Goal: Task Accomplishment & Management: Use online tool/utility

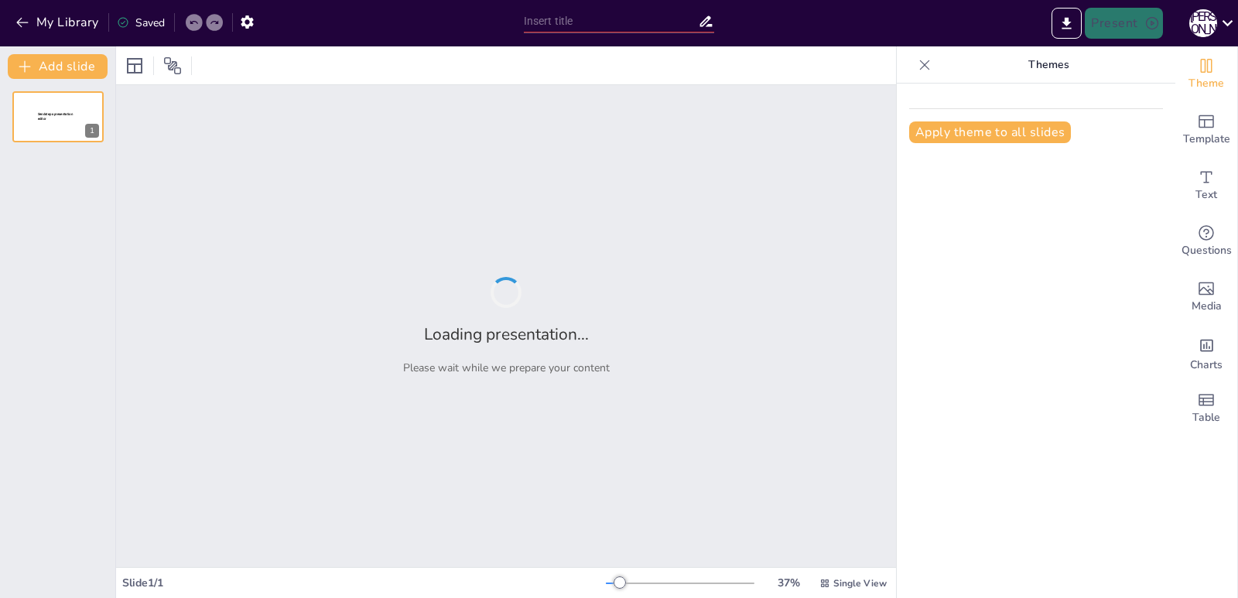
type input "Властивості адаптацій. Адаптивні стратегії організмів"
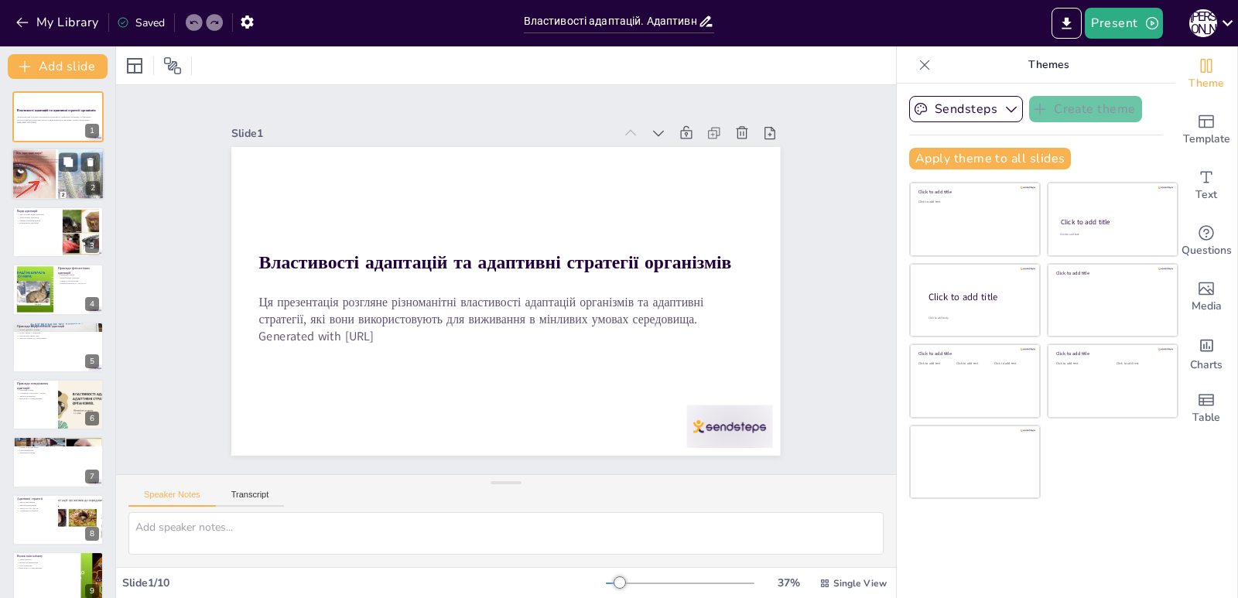
click at [39, 170] on div at bounding box center [59, 175] width 142 height 53
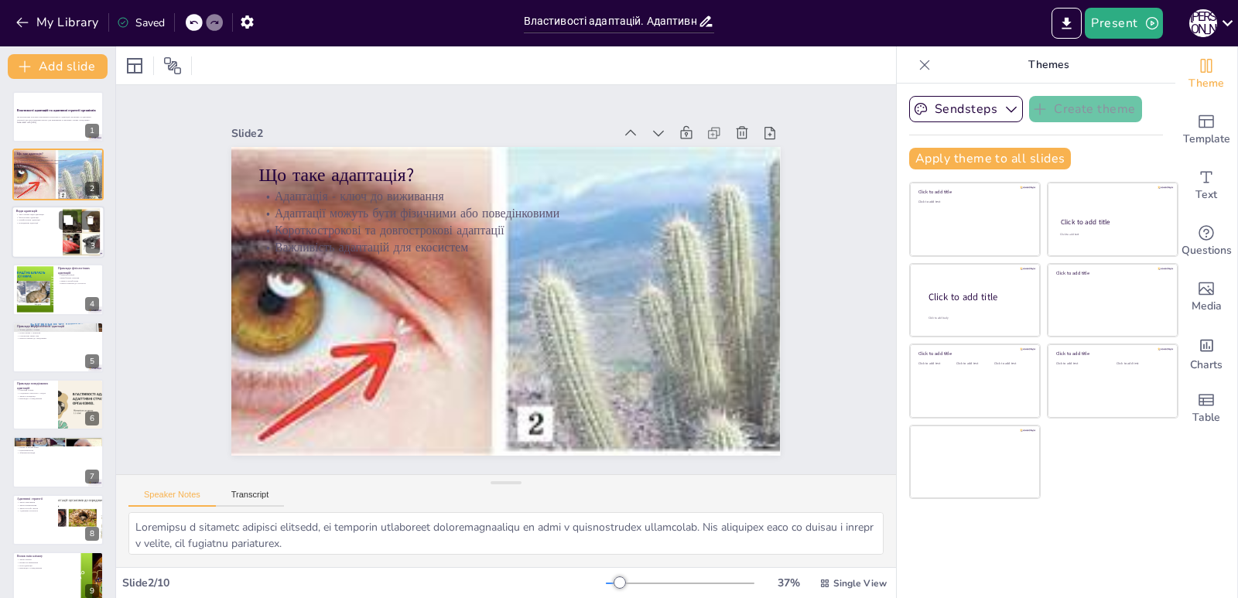
click at [19, 233] on div at bounding box center [58, 232] width 93 height 53
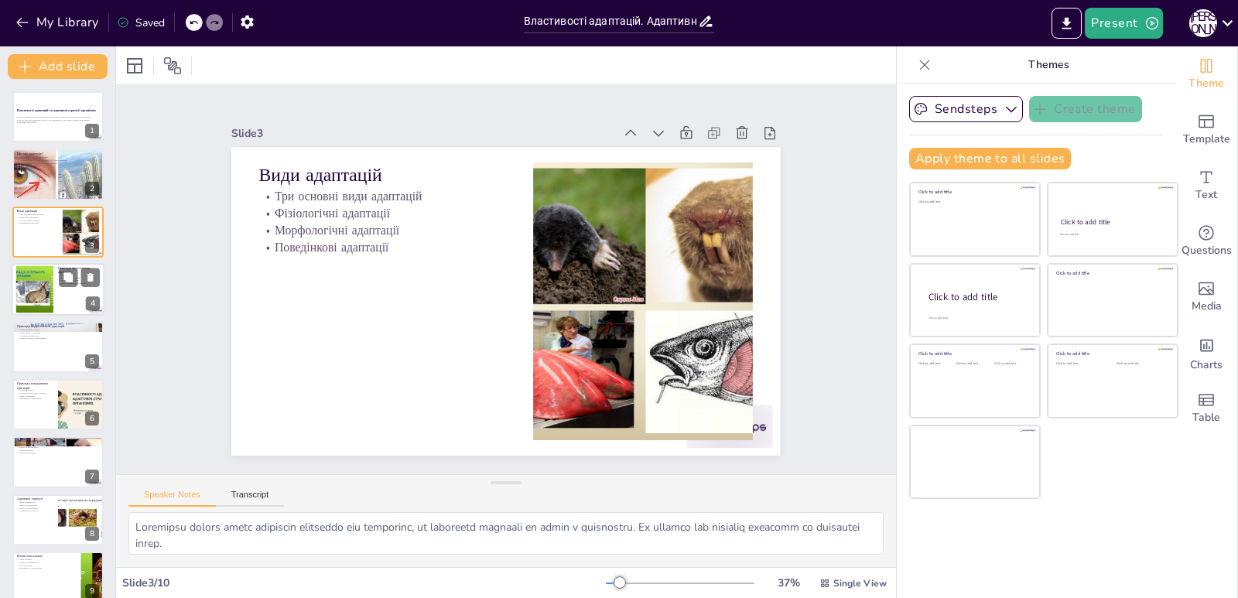
click at [44, 289] on div at bounding box center [35, 289] width 84 height 47
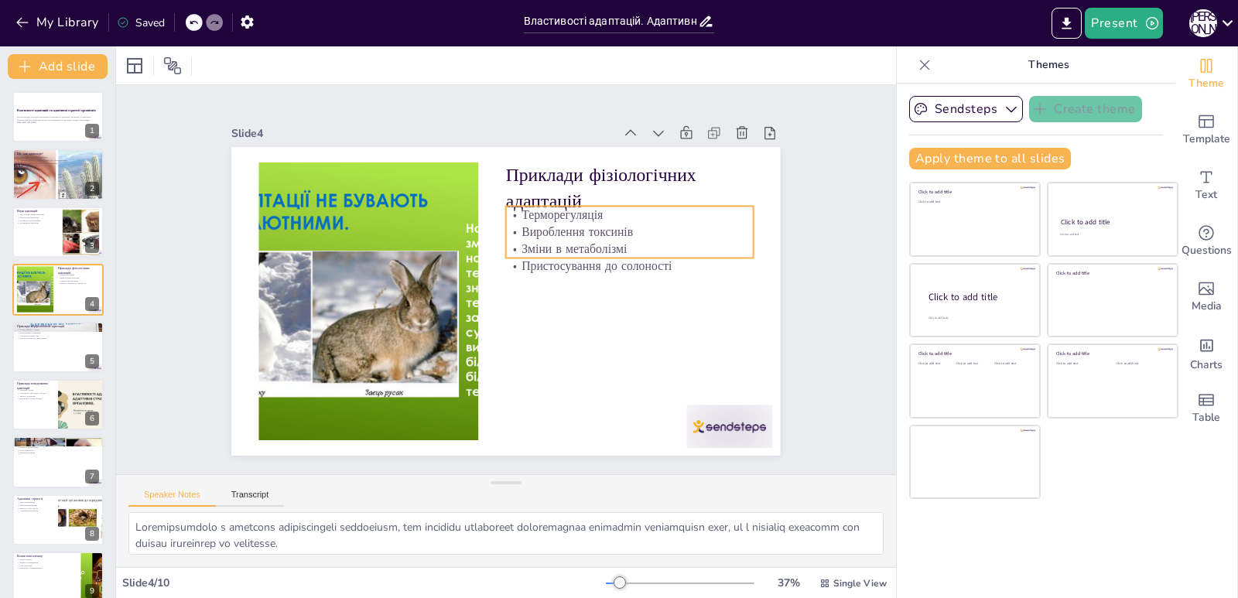
click at [550, 265] on p "Пристосування до солоності" at bounding box center [623, 241] width 245 height 68
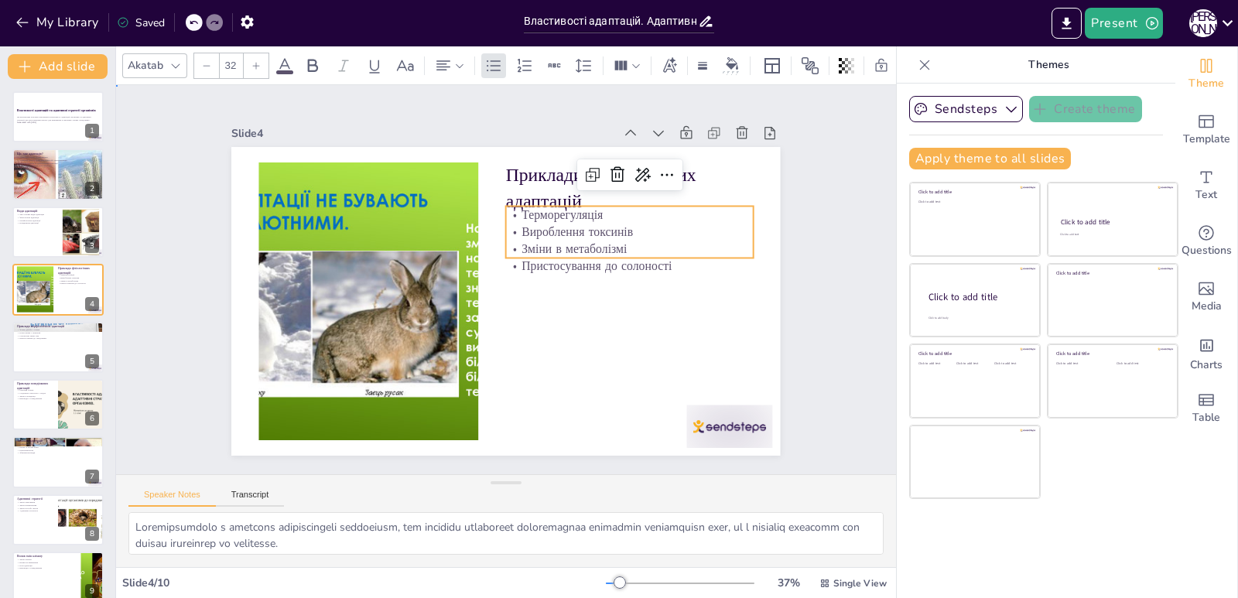
click at [502, 265] on p "Пристосування до солоності" at bounding box center [413, 197] width 178 height 195
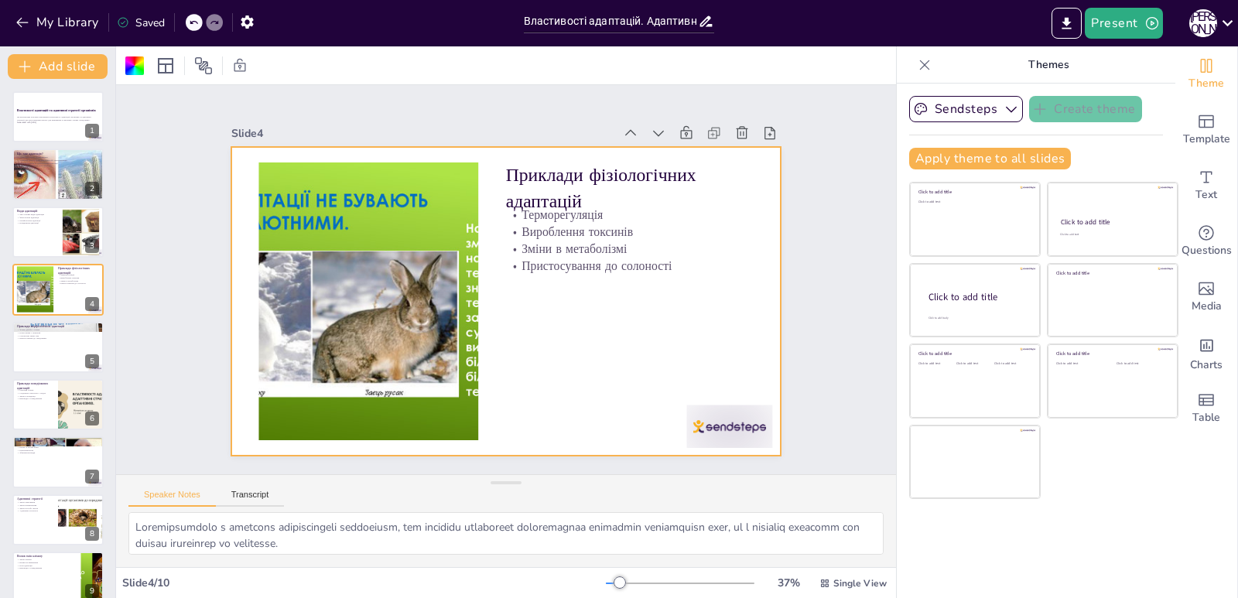
click at [548, 263] on p "Пристосування до солоності" at bounding box center [613, 217] width 233 height 116
click at [548, 277] on p "Пристосування до солоності" at bounding box center [532, 401] width 43 height 248
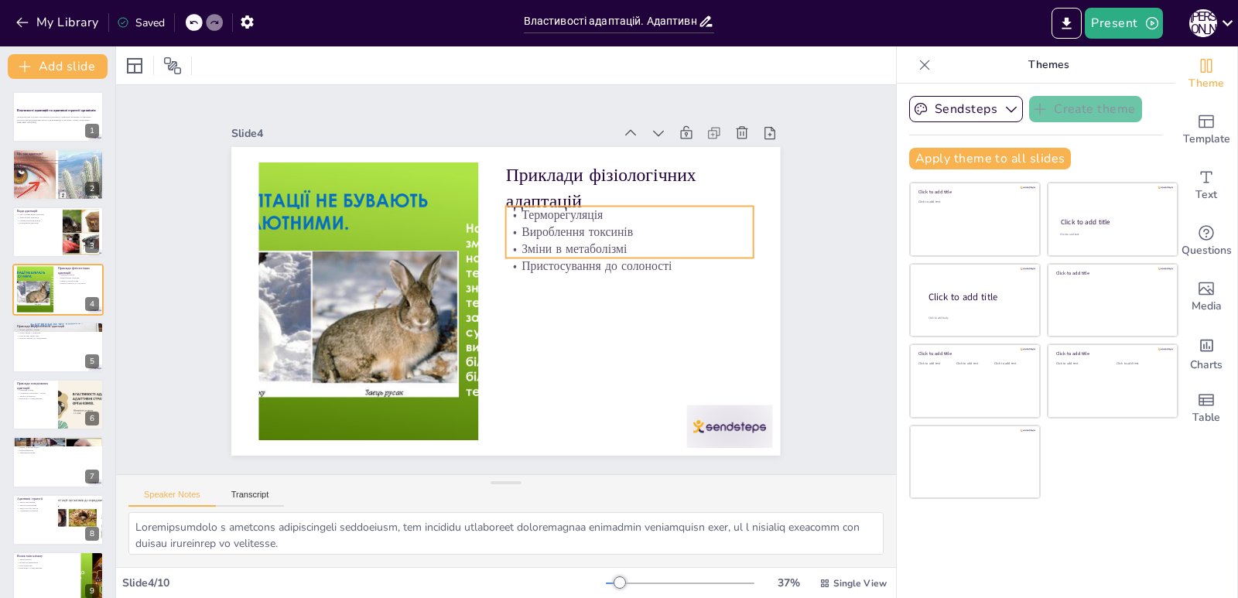
click at [534, 248] on p "Зміни в метаболізмі" at bounding box center [624, 327] width 210 height 159
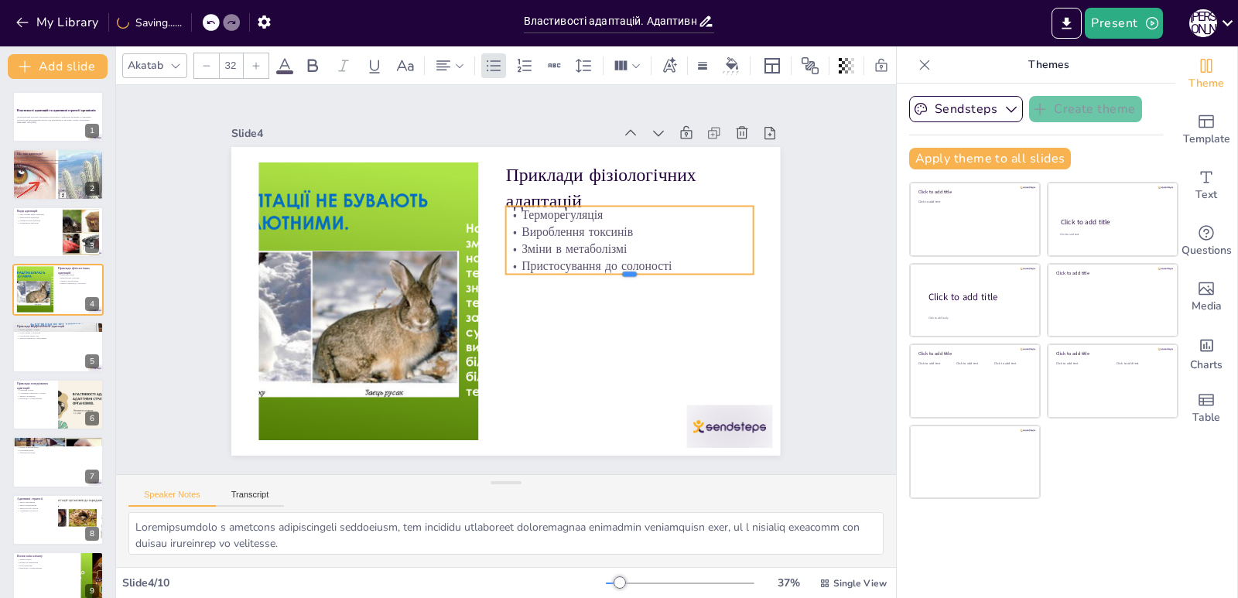
drag, startPoint x: 617, startPoint y: 251, endPoint x: 618, endPoint y: 264, distance: 12.4
click at [618, 264] on div "Приклади фізіологічних адаптацій Терморегуляція Вироблення токсинів Зміни в мет…" at bounding box center [483, 279] width 309 height 548
click at [508, 273] on div at bounding box center [393, 328] width 230 height 111
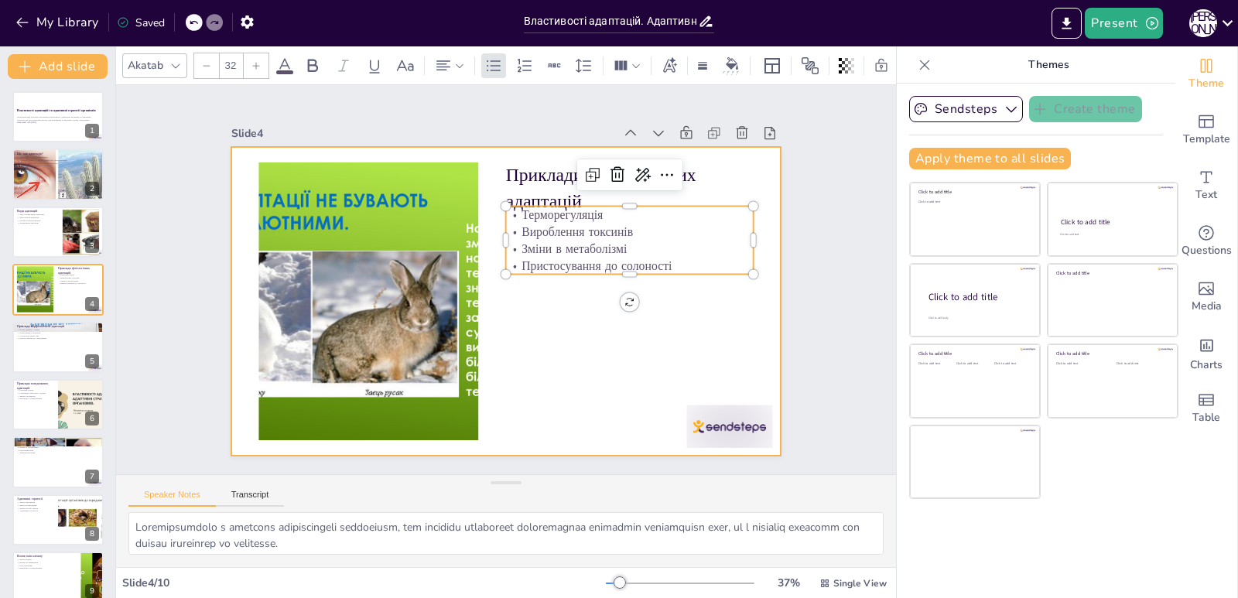
click at [531, 290] on div at bounding box center [485, 272] width 463 height 617
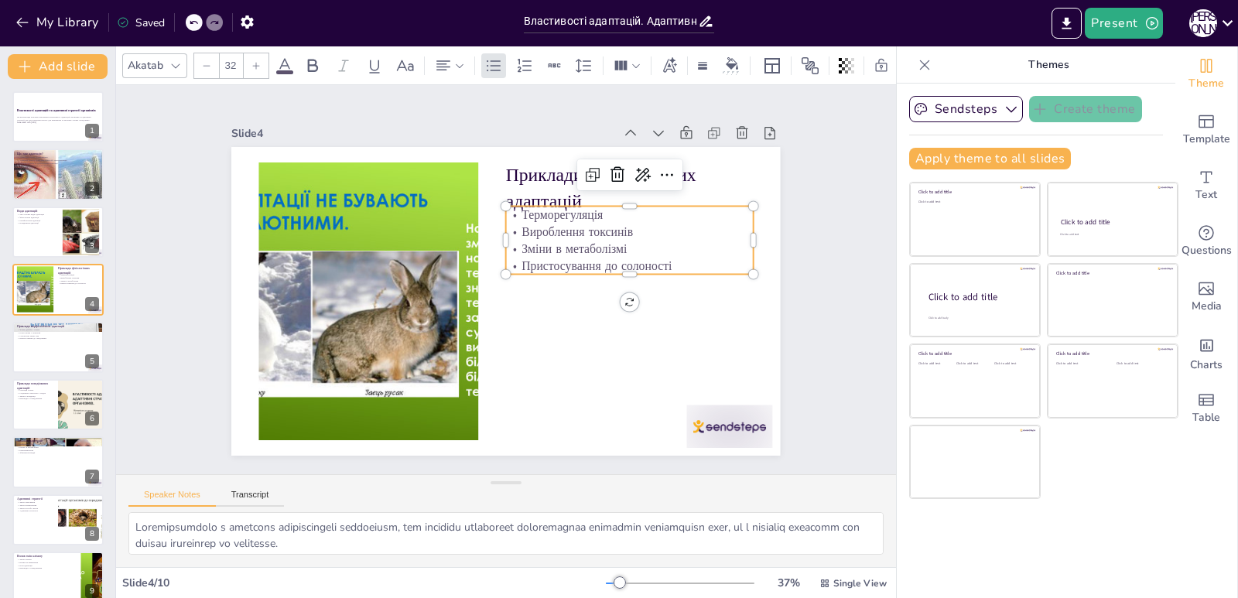
click at [528, 259] on p "Пристосування до солоності" at bounding box center [624, 317] width 233 height 116
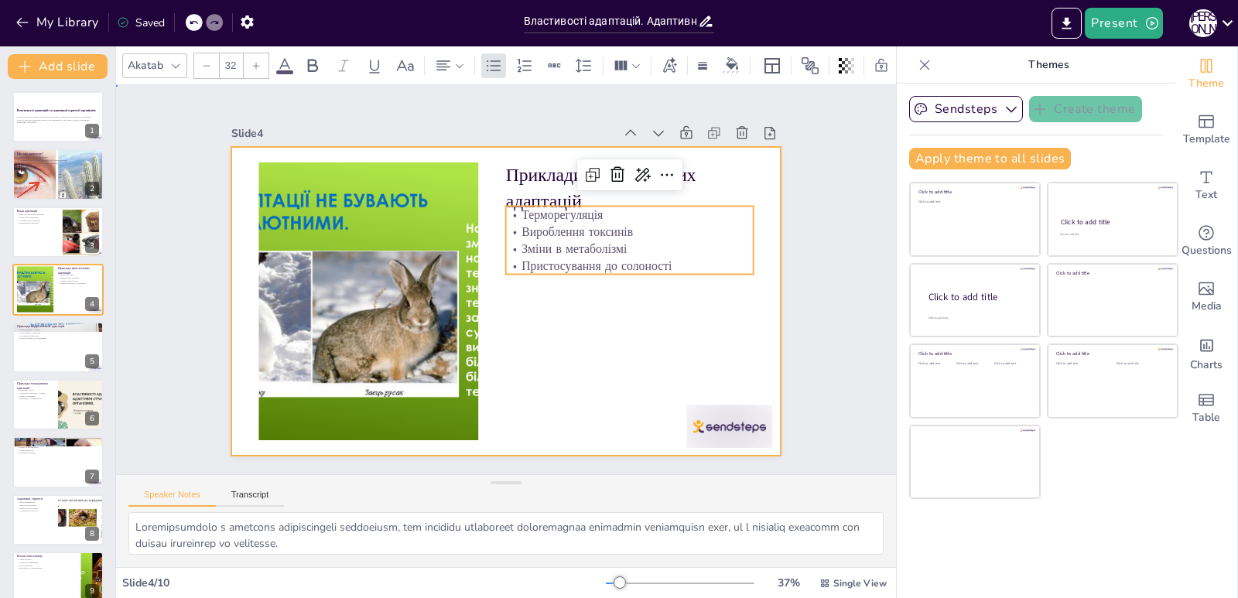
click at [513, 310] on div at bounding box center [483, 279] width 309 height 548
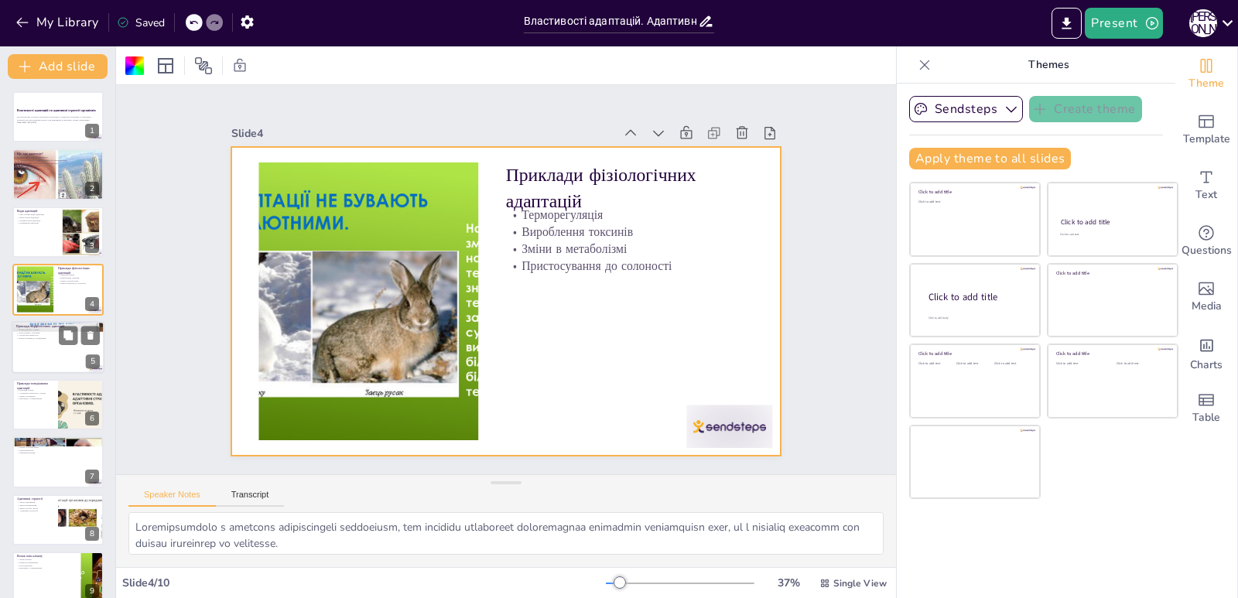
click at [39, 346] on div at bounding box center [58, 347] width 93 height 53
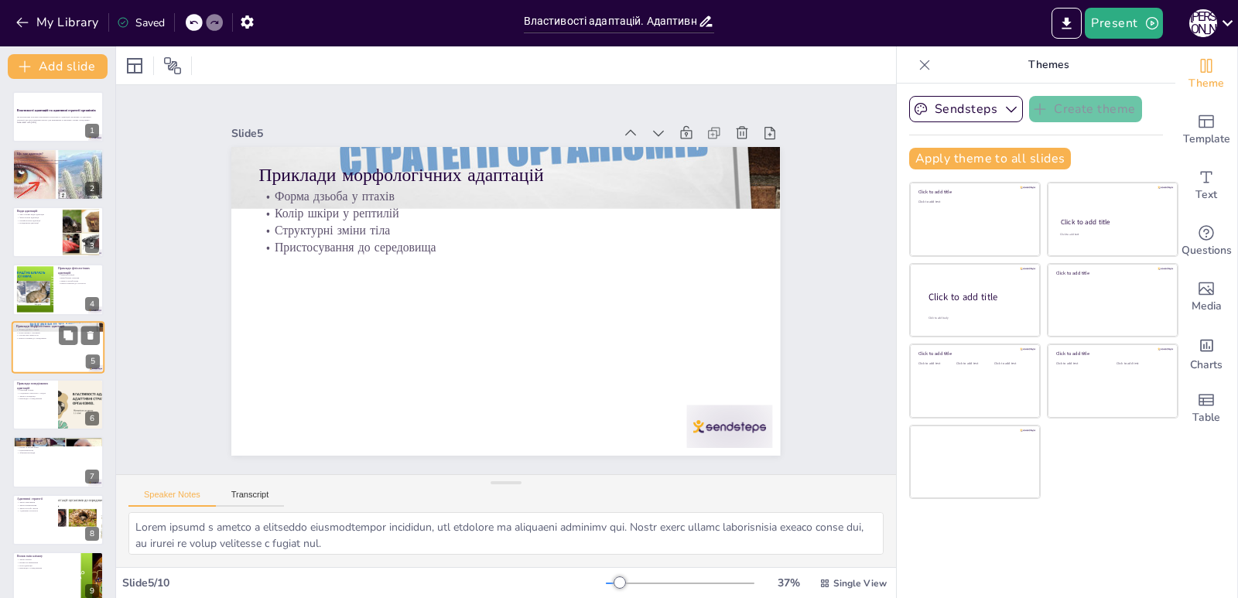
scroll to position [9, 0]
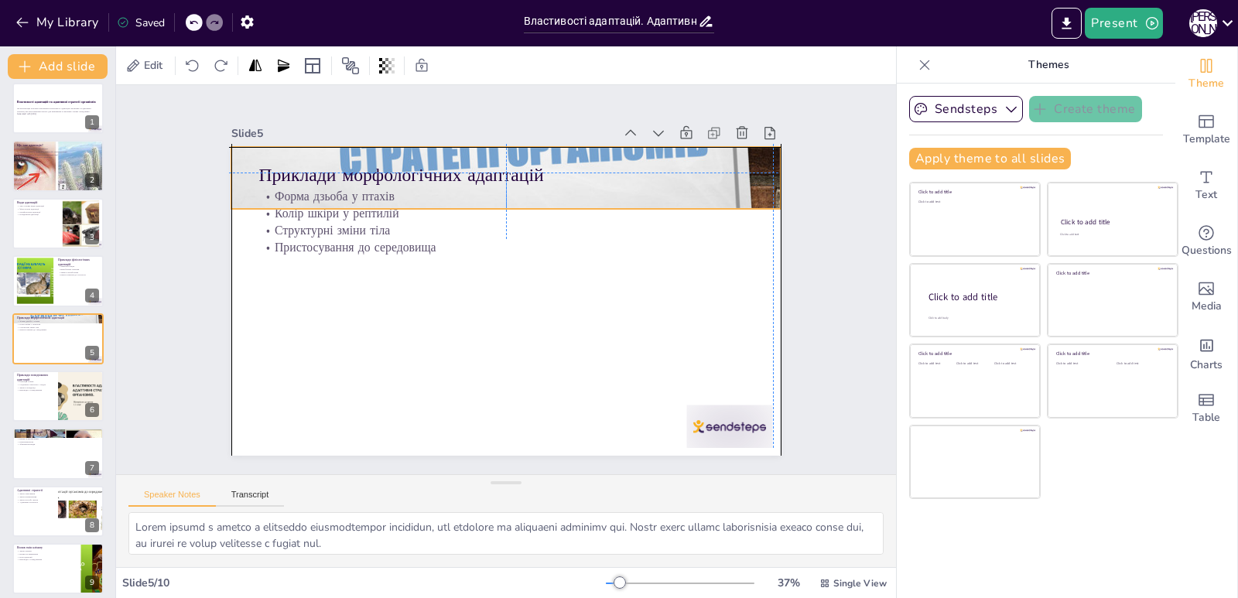
click at [738, 142] on div at bounding box center [599, 238] width 505 height 626
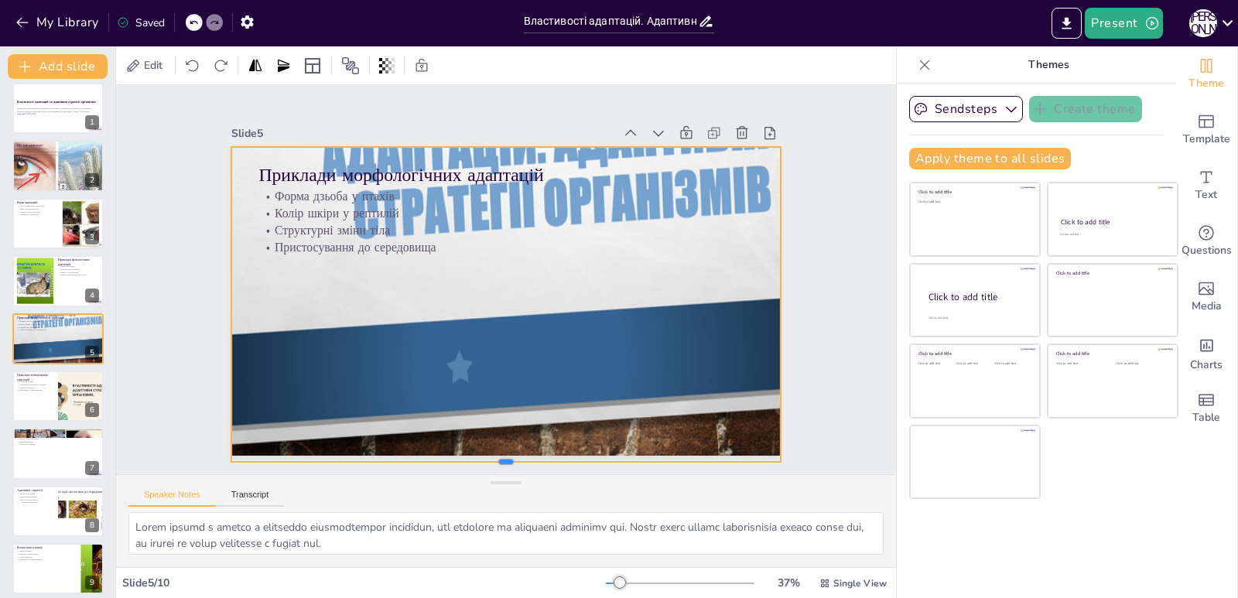
drag, startPoint x: 494, startPoint y: 203, endPoint x: 499, endPoint y: 456, distance: 253.0
click at [626, 456] on div at bounding box center [689, 240] width 126 height 539
click at [56, 410] on div at bounding box center [58, 396] width 93 height 53
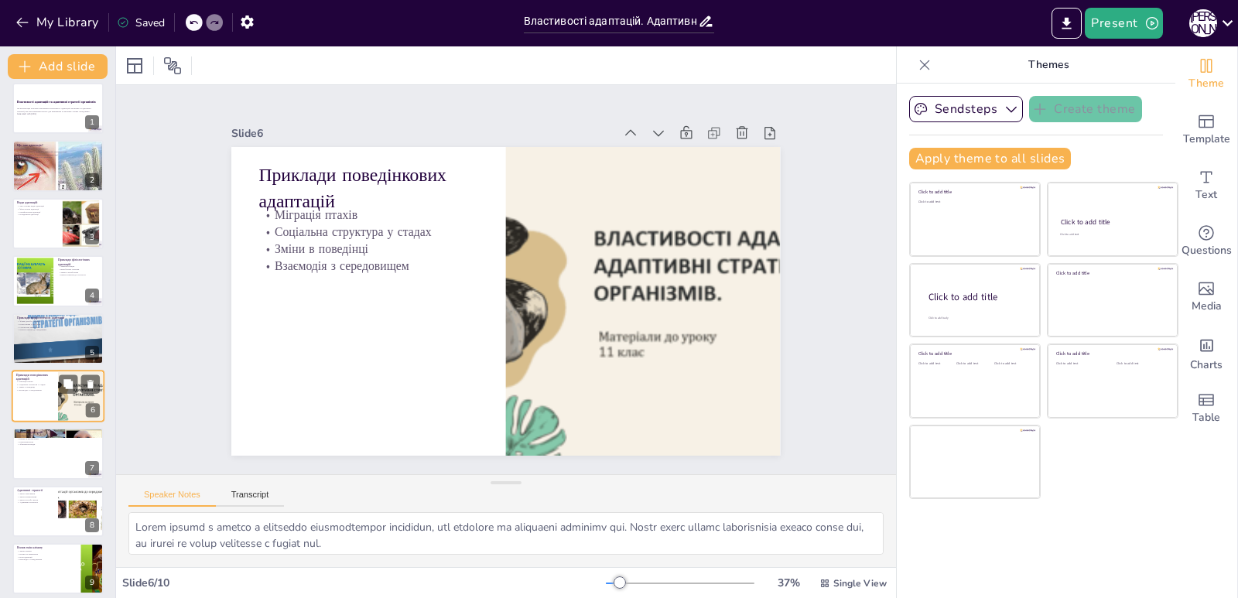
type textarea "Loremips dolors a consecte adipiscingel seddoeiusm, tem incididu ut labore etd …"
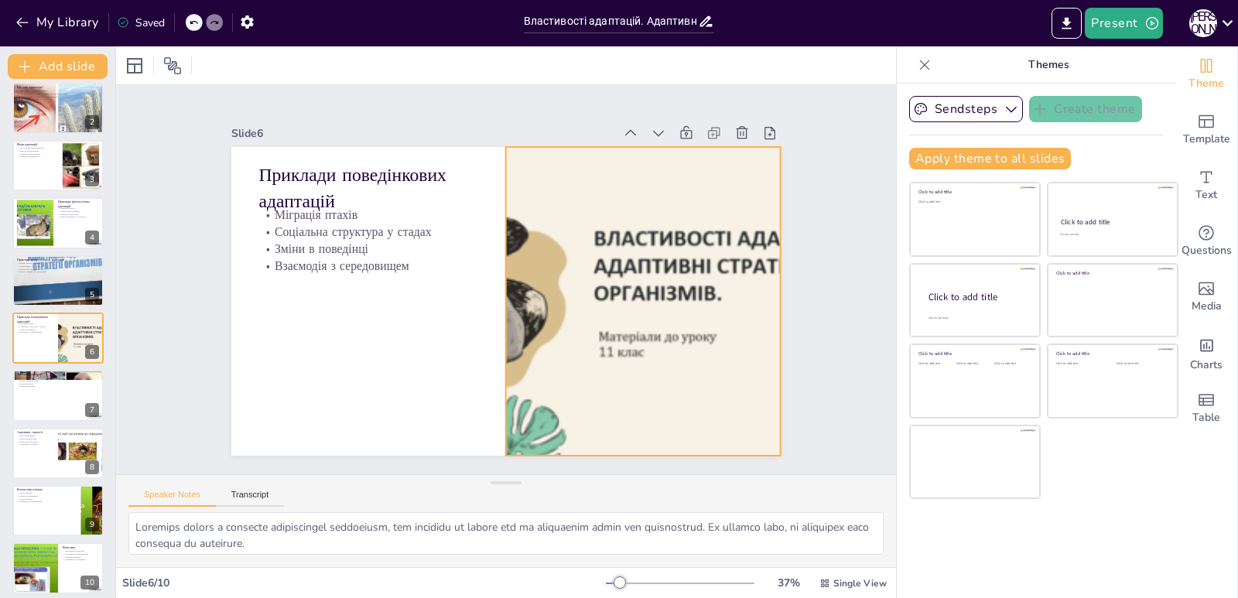
click at [603, 319] on div at bounding box center [419, 387] width 562 height 664
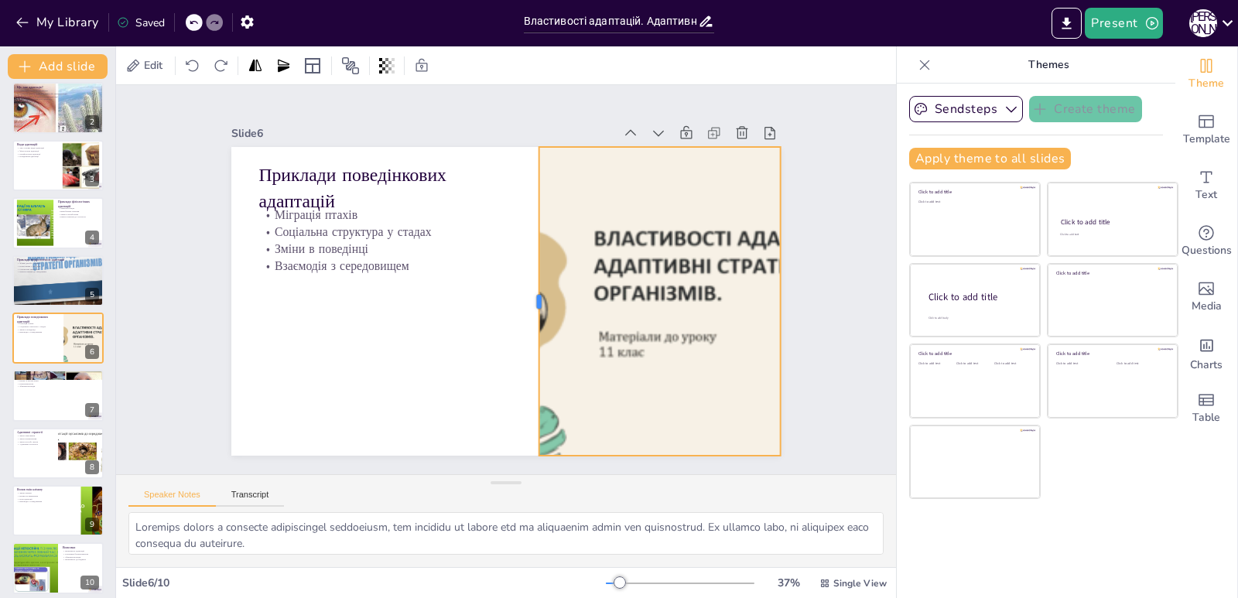
drag, startPoint x: 493, startPoint y: 296, endPoint x: 526, endPoint y: 346, distance: 59.6
click at [526, 346] on div at bounding box center [471, 285] width 237 height 216
